Goal: Find specific page/section: Find specific page/section

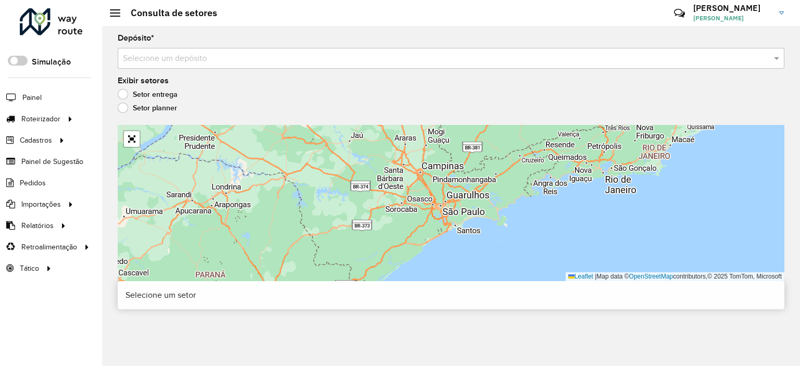
click at [233, 38] on div "Depósito * Selecione um depósito" at bounding box center [451, 51] width 666 height 34
click at [242, 45] on div "Depósito * Selecione um depósito" at bounding box center [451, 51] width 666 height 34
click at [247, 49] on div "Selecione um depósito" at bounding box center [451, 58] width 666 height 21
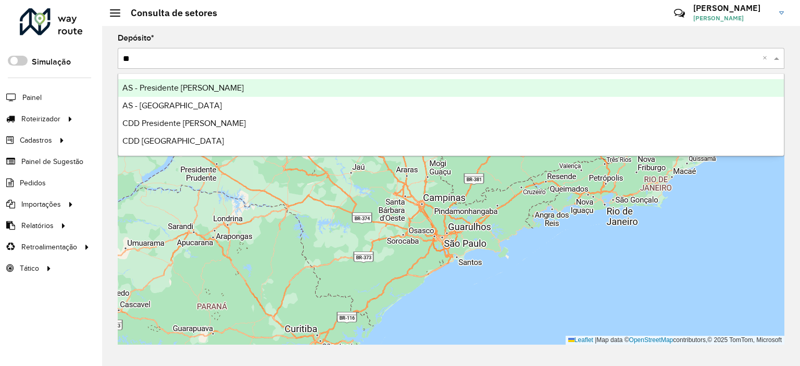
type input "***"
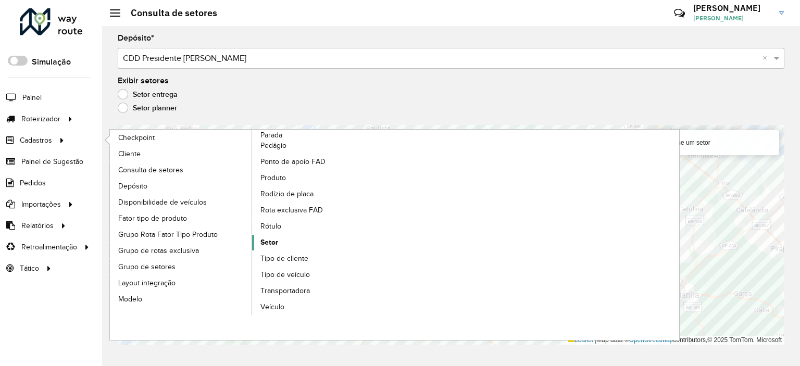
click at [278, 235] on link "Setor" at bounding box center [323, 243] width 143 height 16
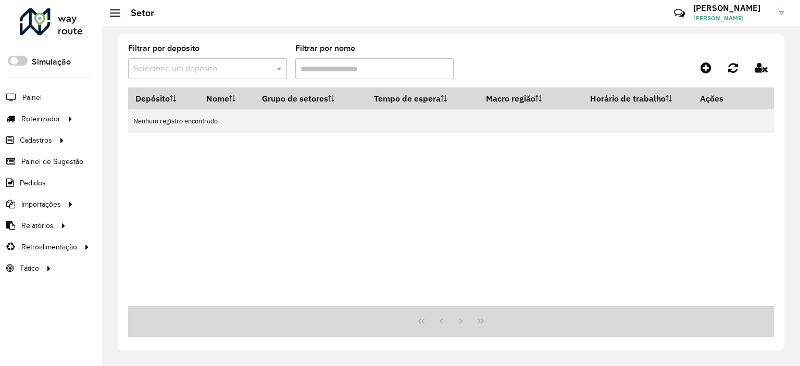
click at [0, 0] on div "Aguarde..." at bounding box center [0, 0] width 0 height 0
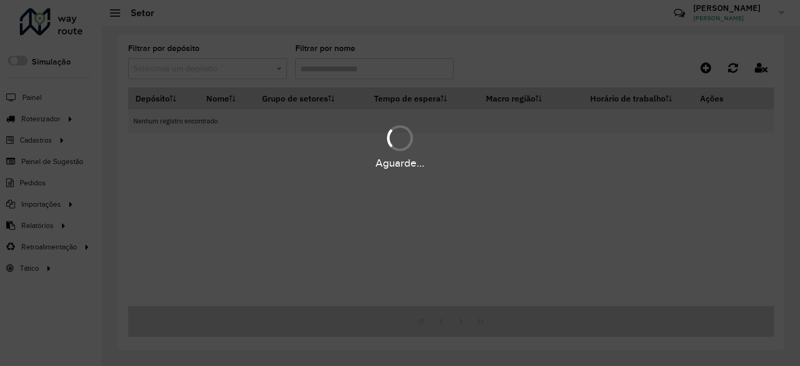
click at [233, 69] on div "Aguarde..." at bounding box center [400, 183] width 800 height 366
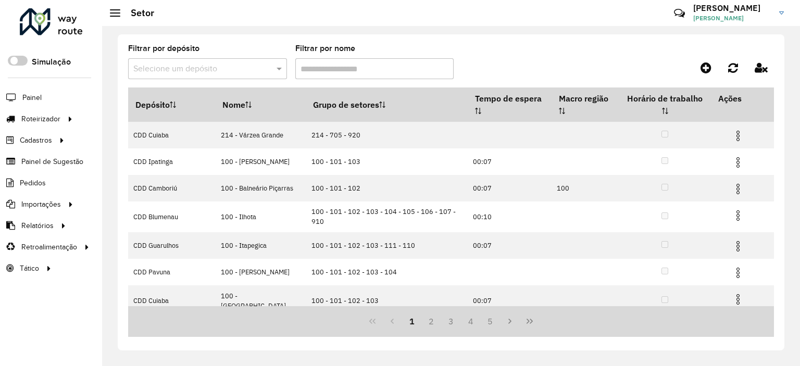
click at [209, 64] on input "text" at bounding box center [197, 69] width 128 height 12
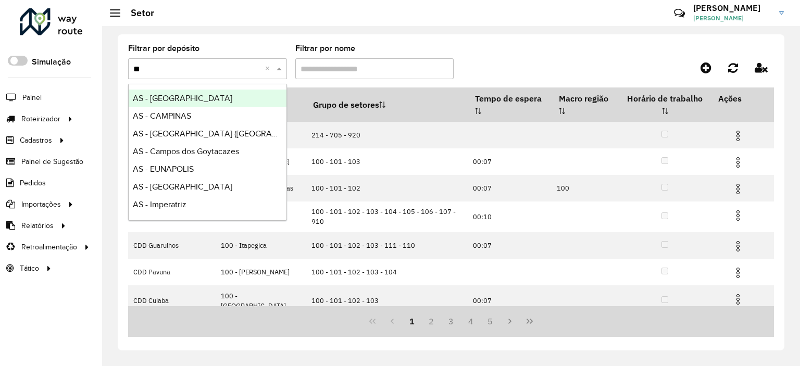
type input "***"
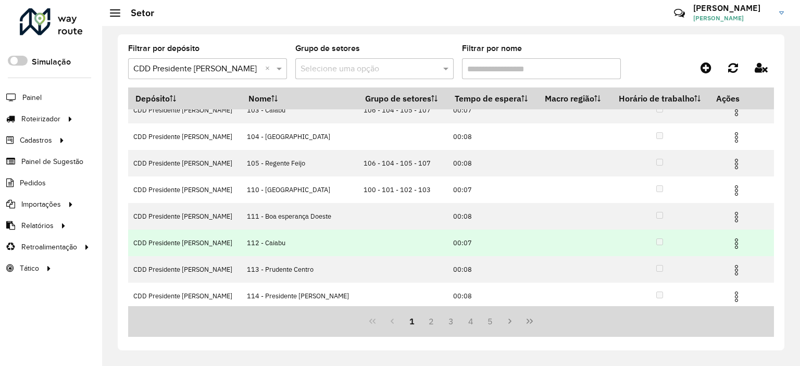
scroll to position [120, 0]
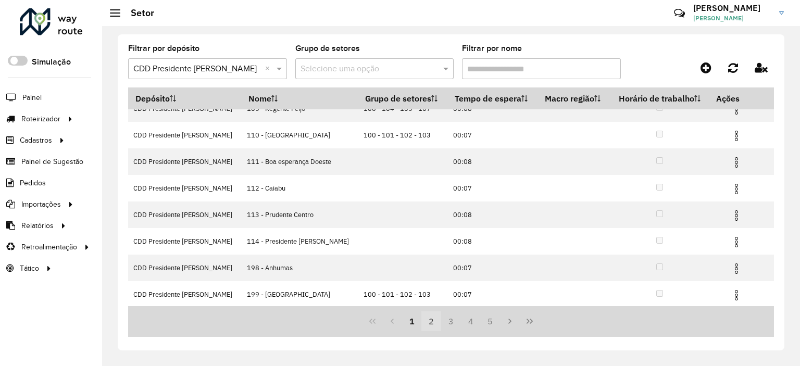
click at [436, 324] on button "2" at bounding box center [431, 321] width 20 height 20
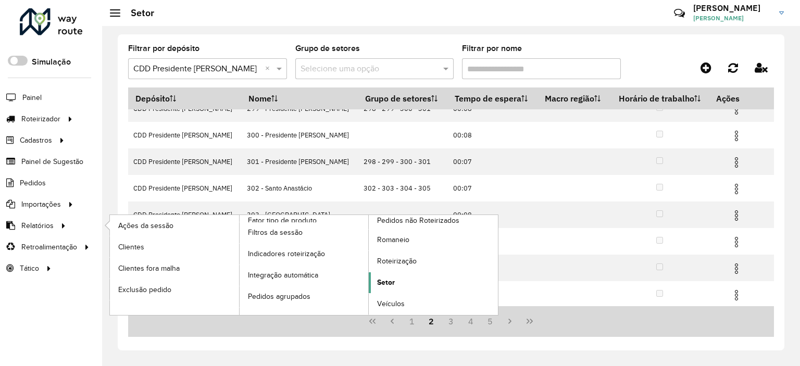
click at [383, 272] on link "Setor" at bounding box center [433, 282] width 129 height 21
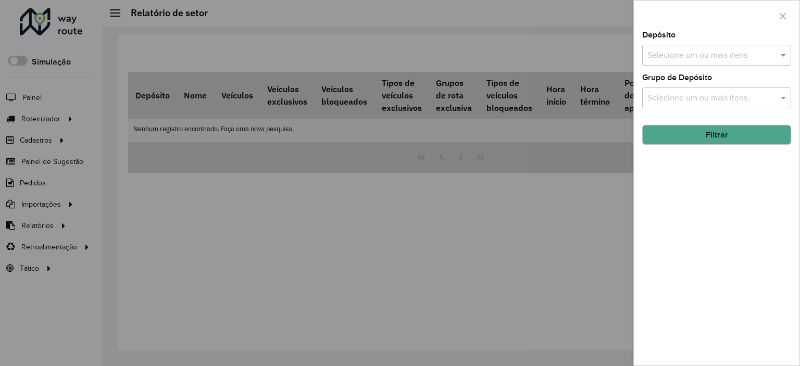
click at [675, 58] on input "text" at bounding box center [711, 55] width 133 height 12
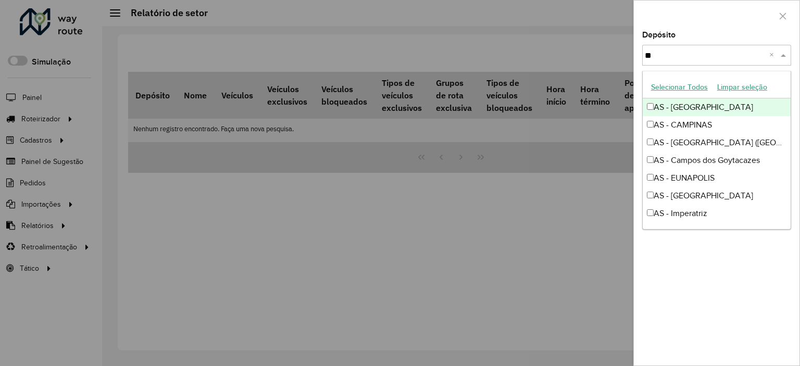
type input "***"
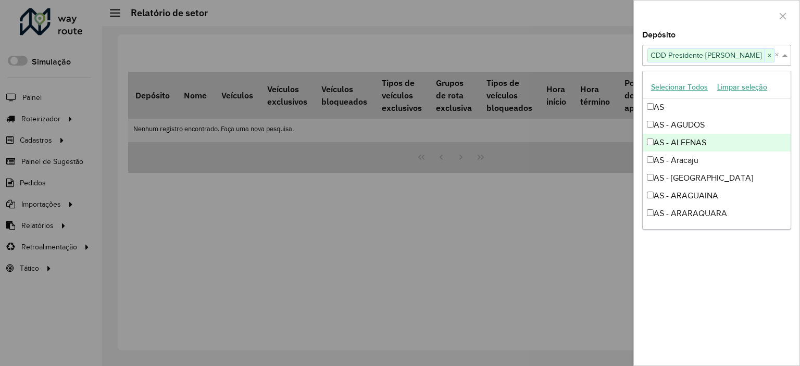
click at [698, 36] on div "Depósito Selecione um ou mais itens CDD Presidente Prudente × ×" at bounding box center [716, 48] width 149 height 34
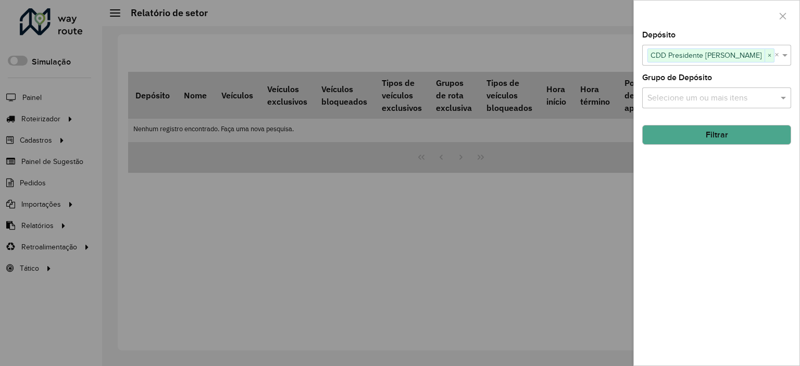
click at [741, 139] on button "Filtrar" at bounding box center [716, 135] width 149 height 20
